Goal: Transaction & Acquisition: Purchase product/service

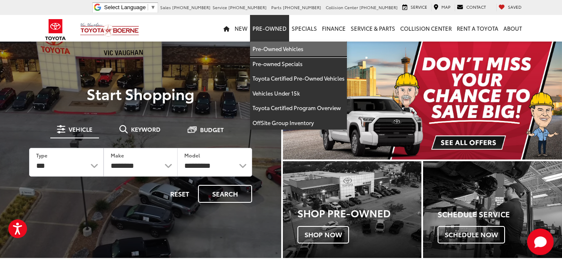
click at [278, 47] on link "Pre-Owned Vehicles" at bounding box center [298, 49] width 97 height 15
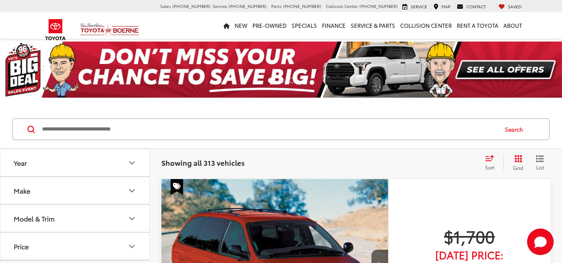
click at [92, 190] on button "Make" at bounding box center [75, 190] width 150 height 27
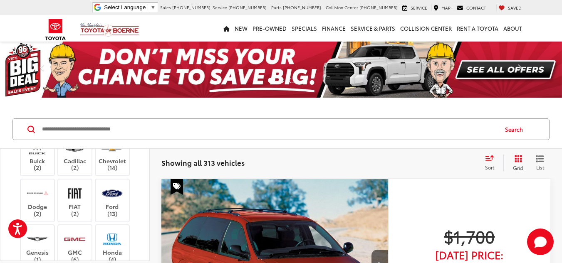
scroll to position [125, 0]
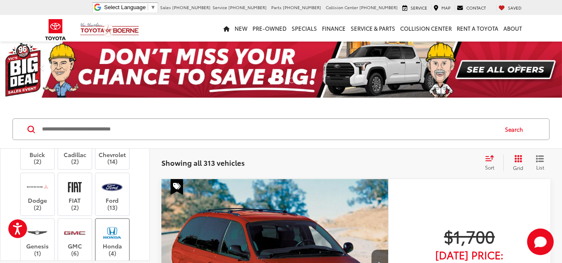
click at [107, 242] on label "Honda (4)" at bounding box center [113, 240] width 34 height 34
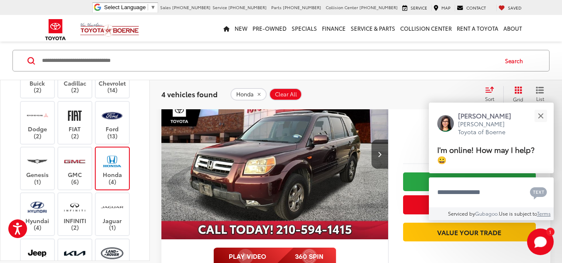
scroll to position [125, 0]
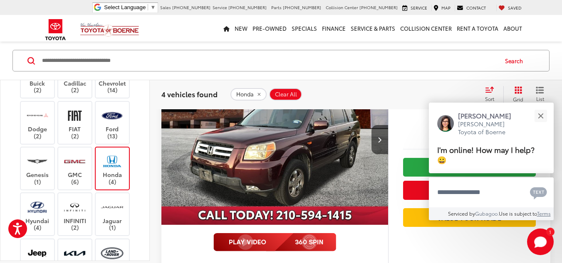
drag, startPoint x: 549, startPoint y: 166, endPoint x: 140, endPoint y: 158, distance: 408.5
click at [140, 158] on div "Acura (3) Audi (2) BMW (1) Buick (2) Cadillac (2) Chevrolet (14) Dodge (2) FIAT…" at bounding box center [74, 218] width 149 height 421
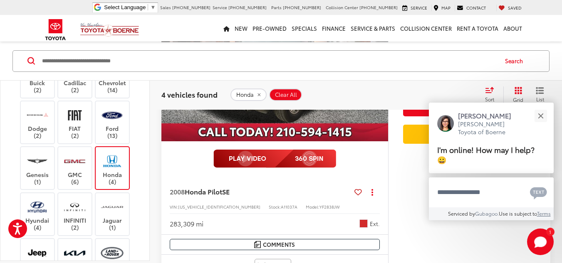
scroll to position [208, 0]
